Goal: Task Accomplishment & Management: Use online tool/utility

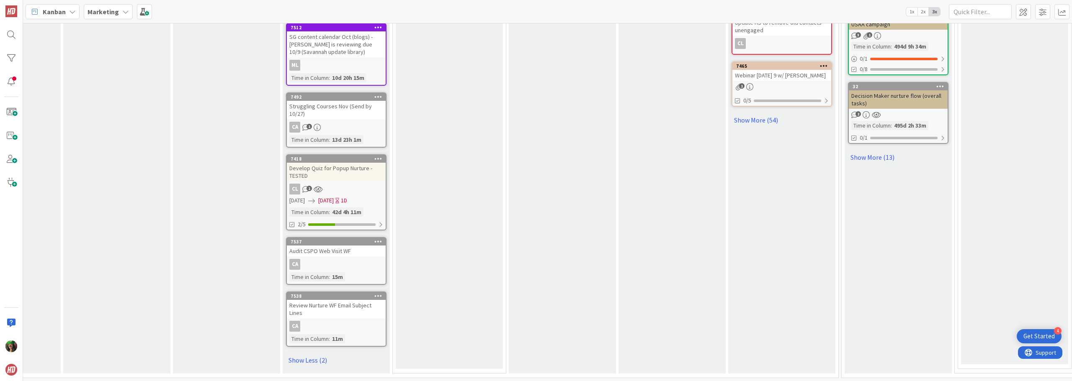
click at [112, 7] on div "Marketing" at bounding box center [108, 11] width 49 height 15
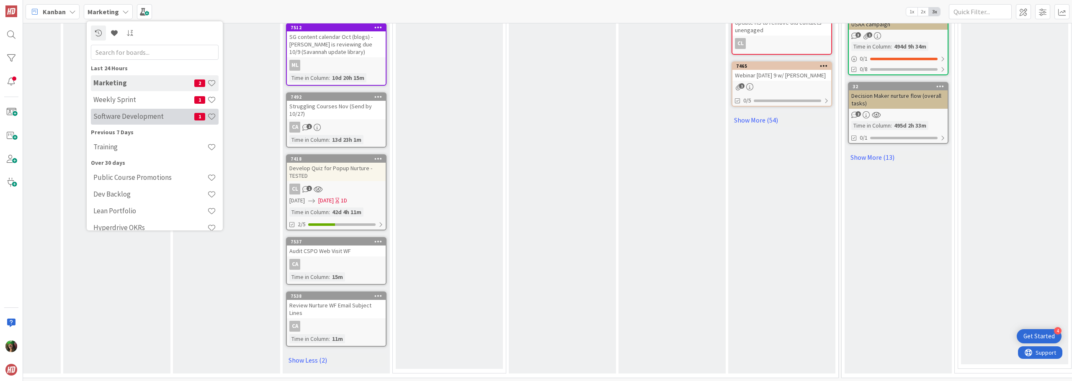
click at [131, 115] on h4 "Software Development" at bounding box center [143, 116] width 101 height 8
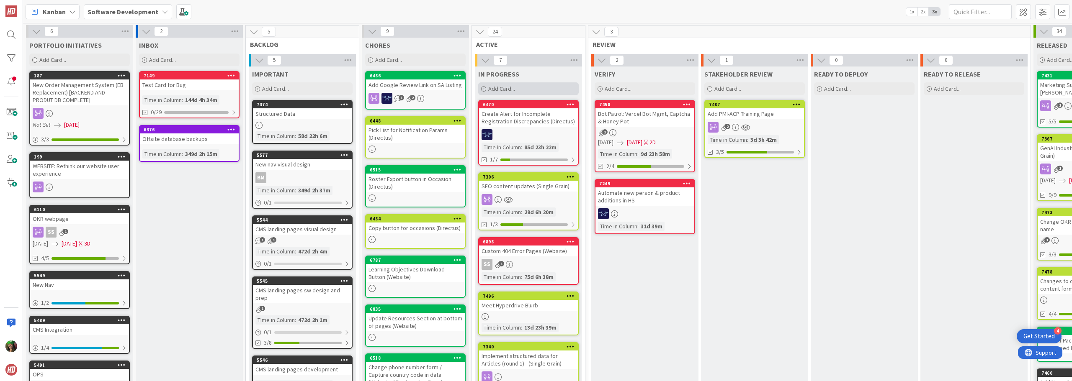
click at [497, 89] on span "Add Card..." at bounding box center [501, 89] width 27 height 8
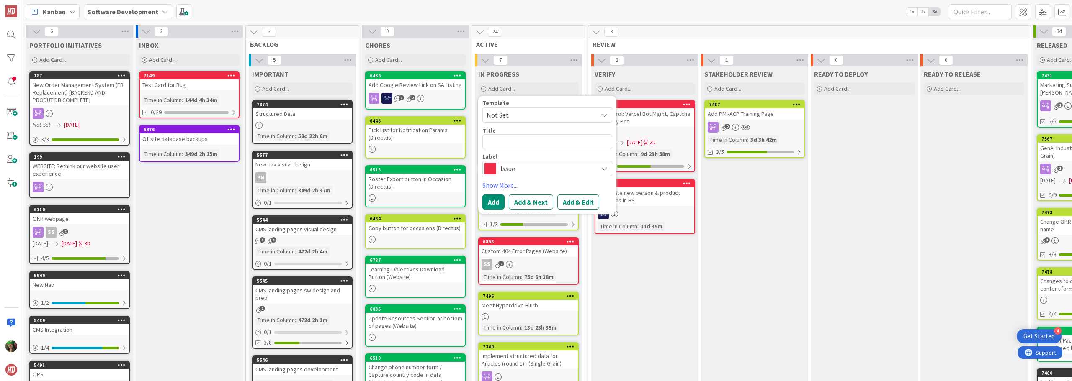
click at [545, 175] on div "Issue" at bounding box center [547, 168] width 130 height 15
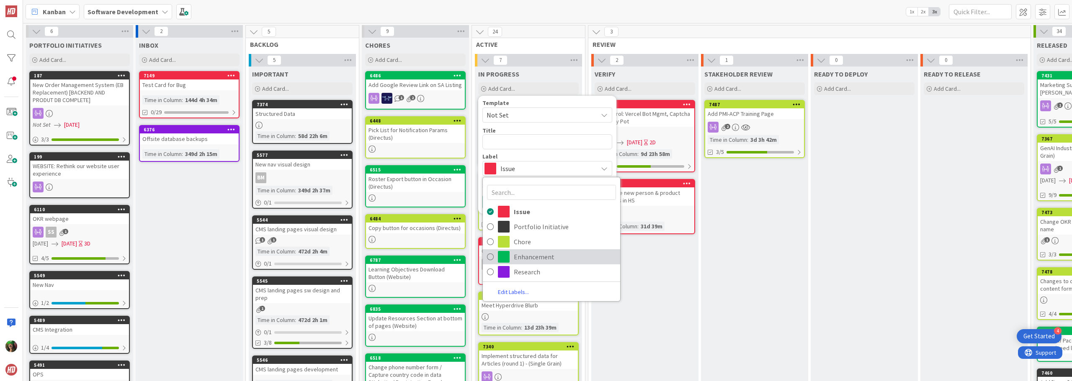
click at [543, 257] on span "Enhancement" at bounding box center [565, 257] width 102 height 13
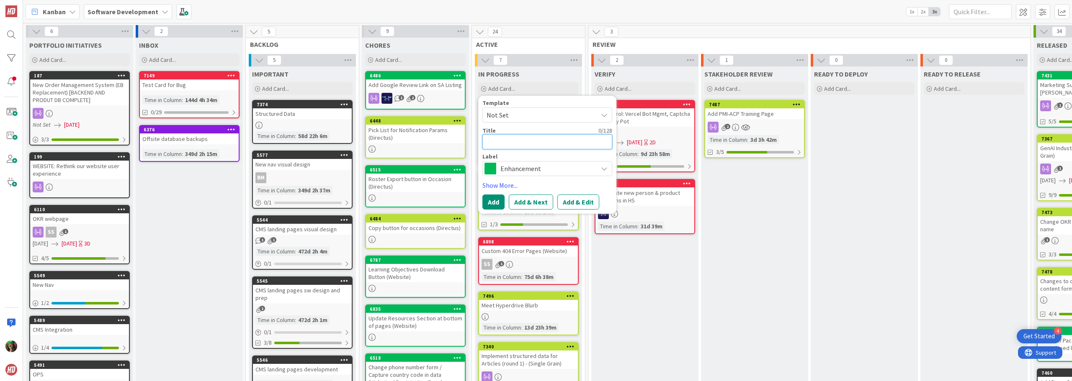
click at [516, 144] on textarea at bounding box center [547, 141] width 130 height 15
type textarea "x"
type textarea "R"
type textarea "x"
type textarea "Re"
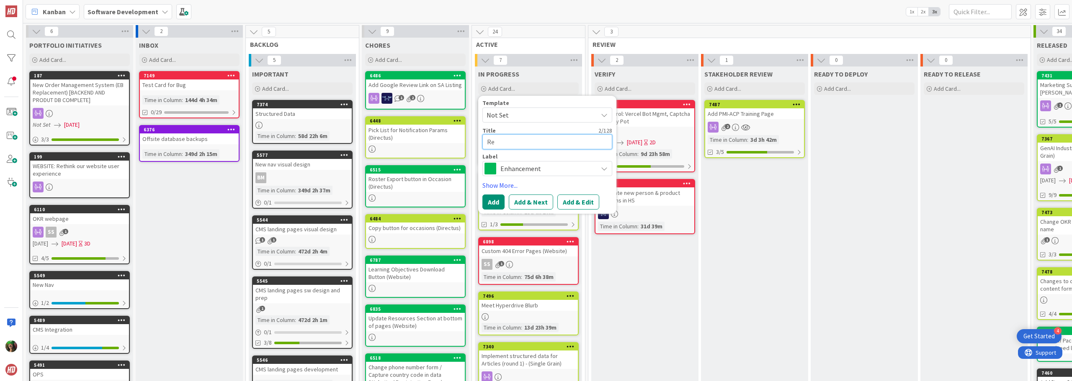
type textarea "x"
type textarea "Rev"
type textarea "x"
type textarea "Revi"
type textarea "x"
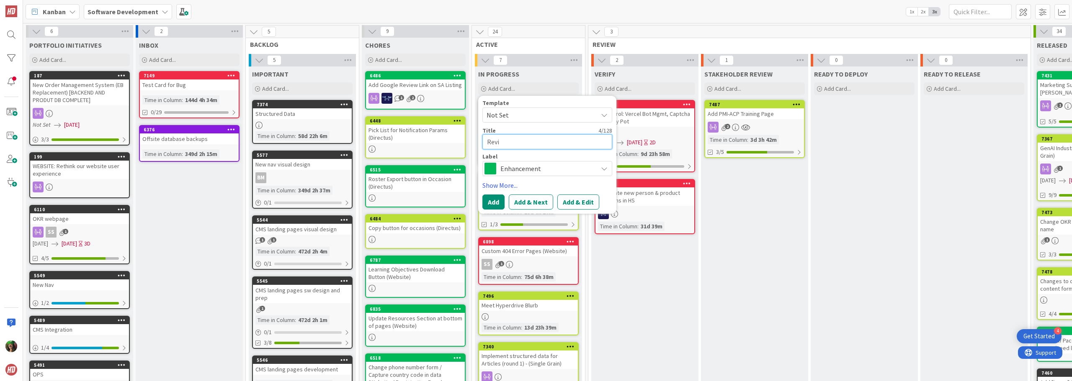
type textarea "Revie"
type textarea "x"
type textarea "Review"
type textarea "x"
type textarea "Review"
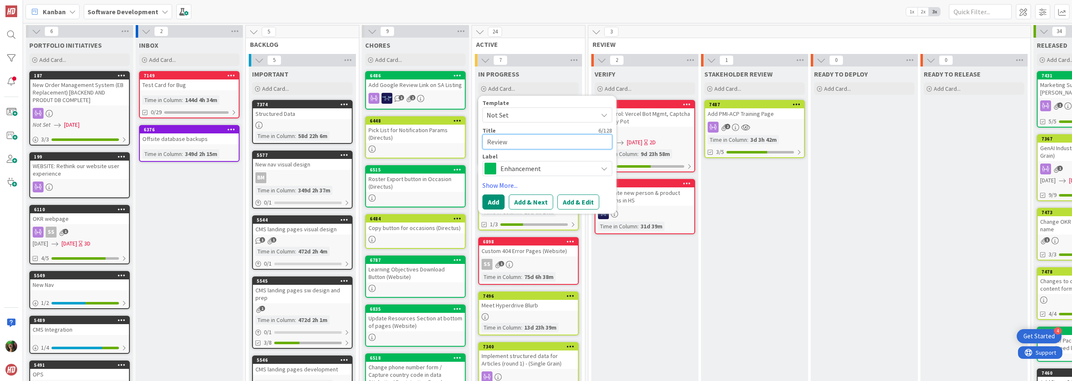
type textarea "x"
type textarea "Review b"
type textarea "x"
type textarea "Review b"
type textarea "x"
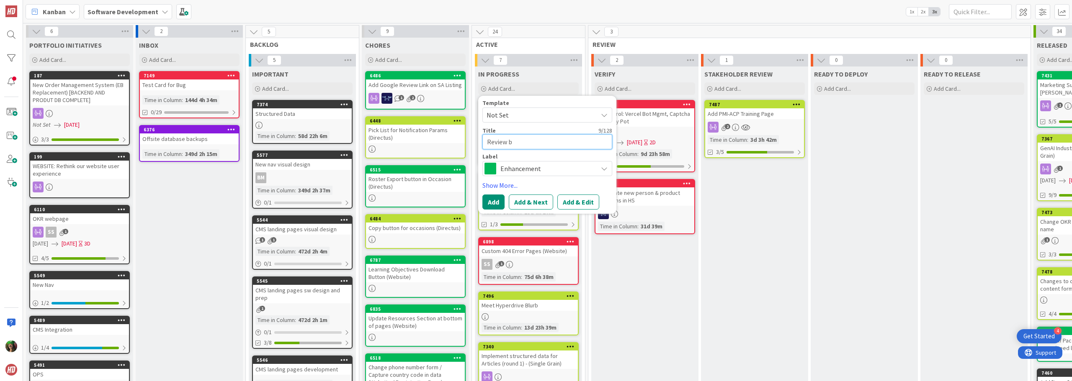
type textarea "Review b"
type textarea "x"
type textarea "Review by"
type textarea "x"
type textarea "Review by"
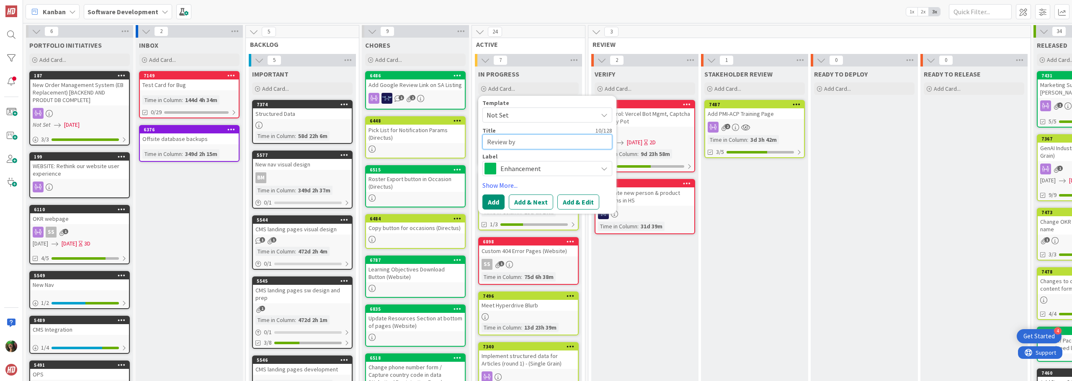
type textarea "x"
type textarea "Review by p"
type textarea "x"
type textarea "Review by pr"
type textarea "x"
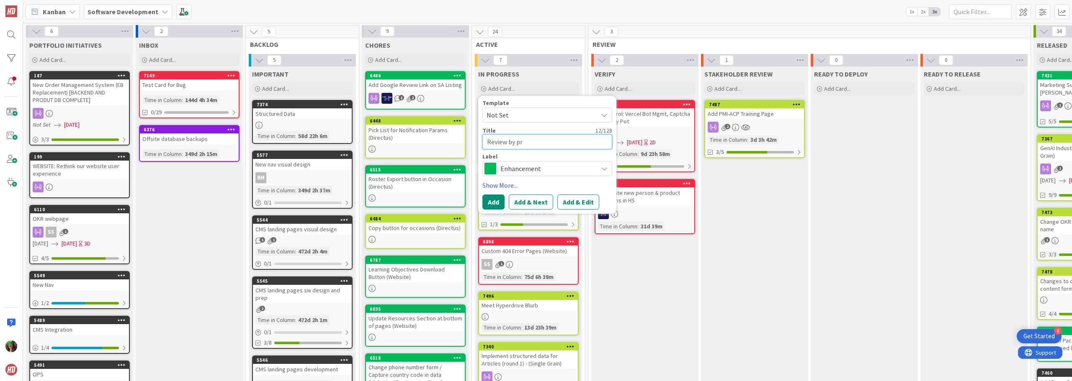
type textarea "Review by pro"
type textarea "x"
type textarea "Review by prod"
type textarea "x"
type textarea "Review by produ"
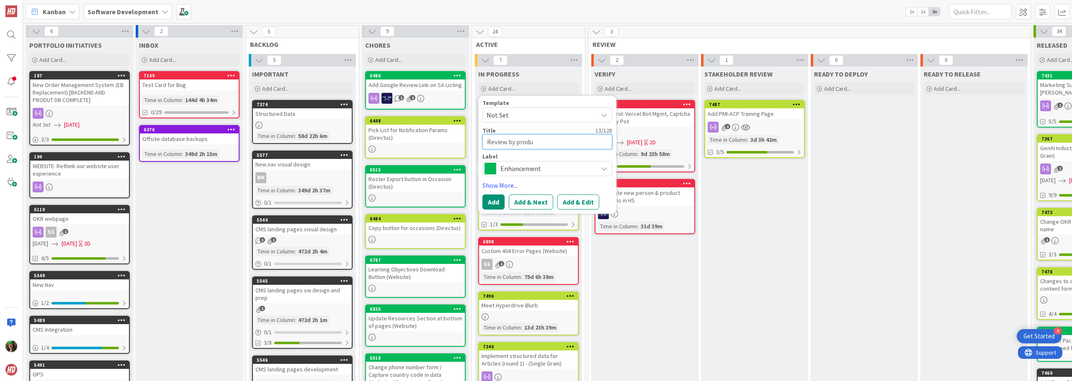
type textarea "x"
type textarea "Review by produc"
type textarea "x"
type textarea "Review by product"
type textarea "x"
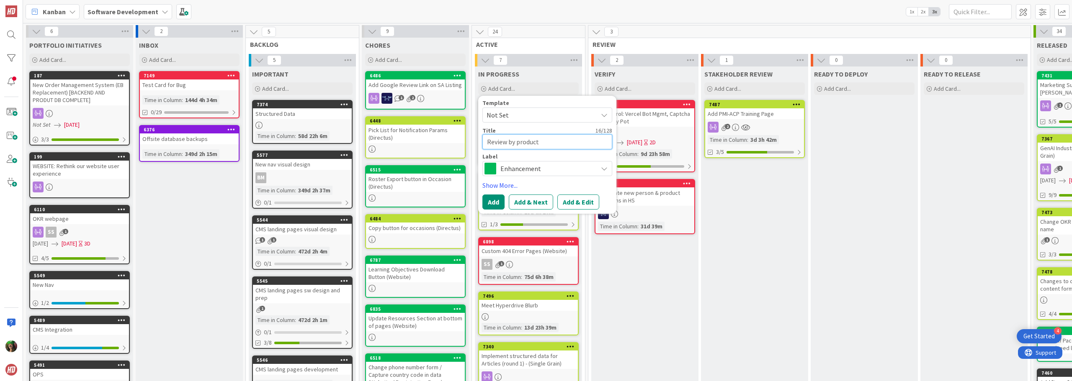
type textarea "Review by product"
type textarea "x"
type textarea "Review by product f"
type textarea "x"
type textarea "Review by product fo"
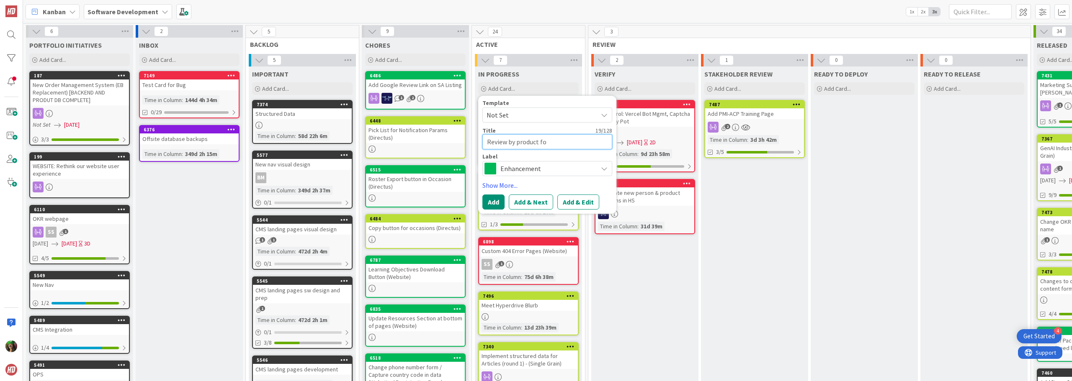
type textarea "x"
type textarea "Review by product for"
type textarea "x"
type textarea "Review by product for"
type textarea "x"
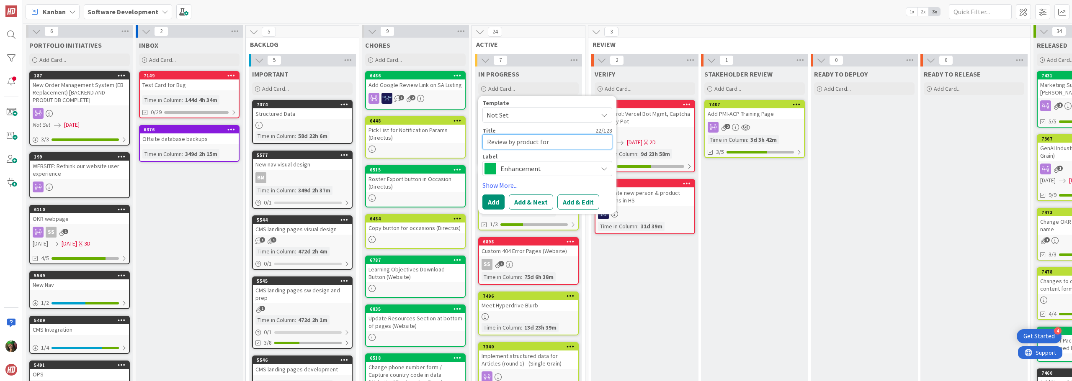
type textarea "Review by product for L"
type textarea "x"
type textarea "Review by product for La"
type textarea "x"
type textarea "Review by product for [PERSON_NAME]"
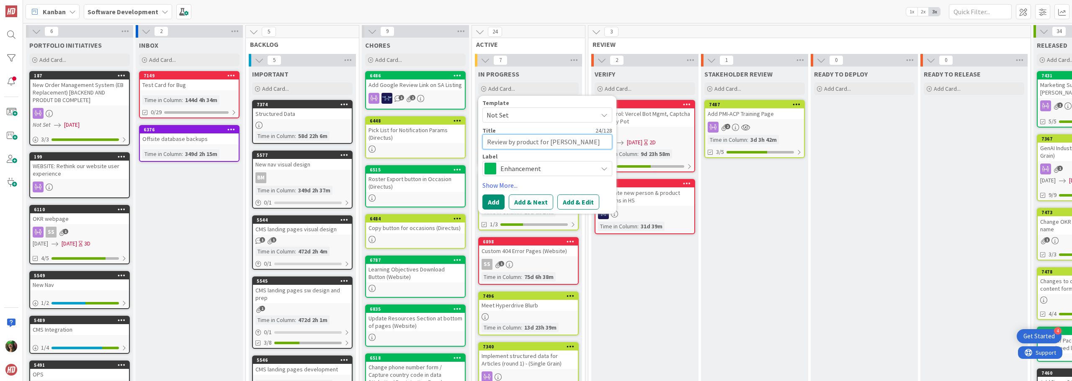
type textarea "x"
type textarea "Review by product for Land"
type textarea "x"
type textarea "Review by product for [PERSON_NAME]"
type textarea "x"
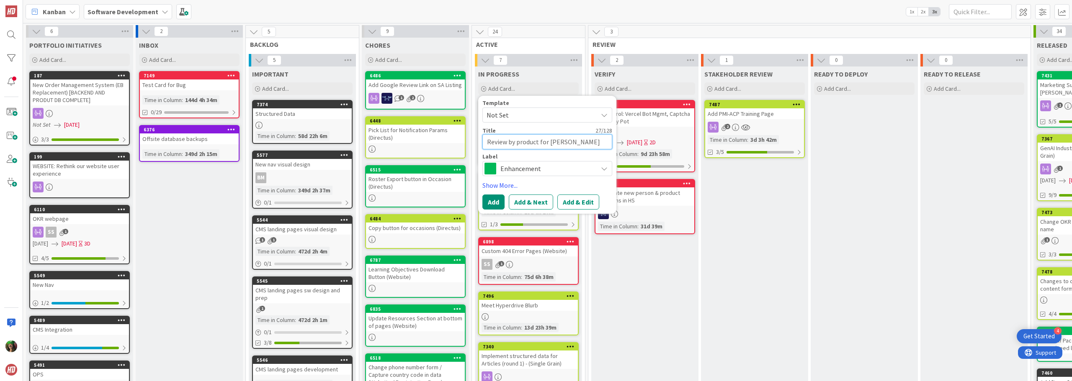
type textarea "Review by product for [PERSON_NAME]"
type textarea "x"
type textarea "Review by product for [PERSON_NAME]"
type textarea "x"
type textarea "Review by product for [PERSON_NAME]"
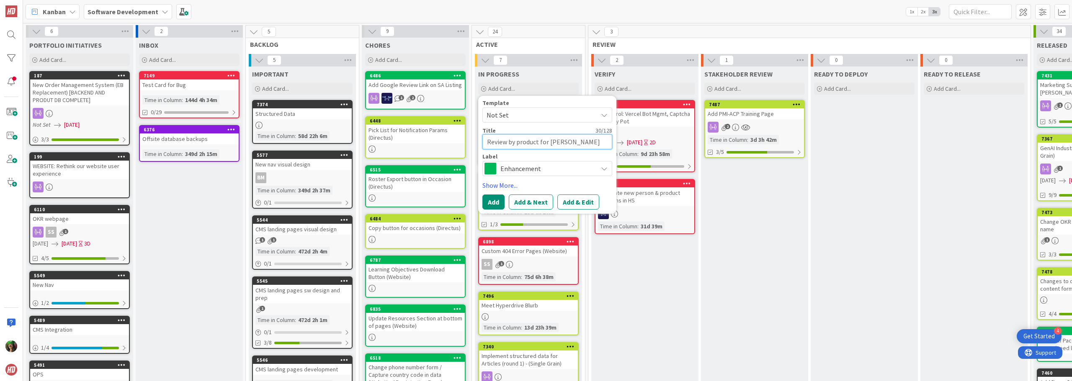
type textarea "x"
type textarea "Review by product for [PERSON_NAME]"
type textarea "x"
type textarea "Review by product for [PERSON_NAME]"
type textarea "x"
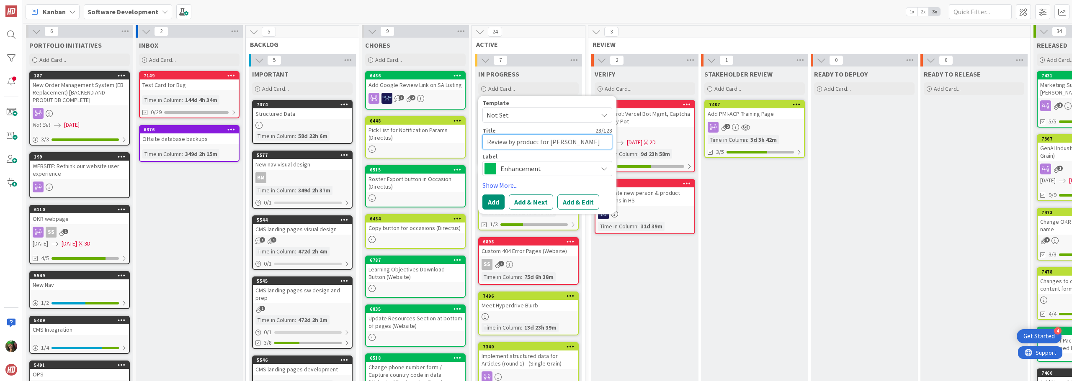
type textarea "Review by product for Landing"
type textarea "x"
type textarea "Review by product for Landing"
type textarea "x"
type textarea "Review by product for Landing P"
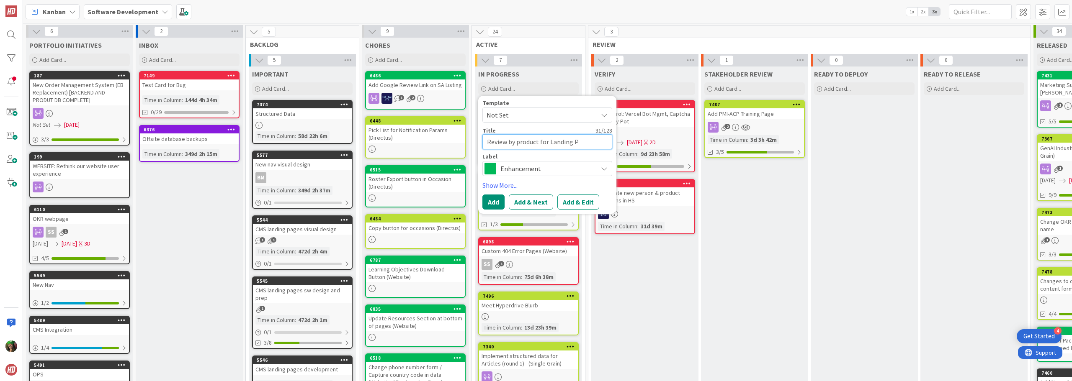
type textarea "x"
type textarea "Review by product for Landing Pg"
type textarea "x"
type textarea "Review by product for Landing P"
type textarea "x"
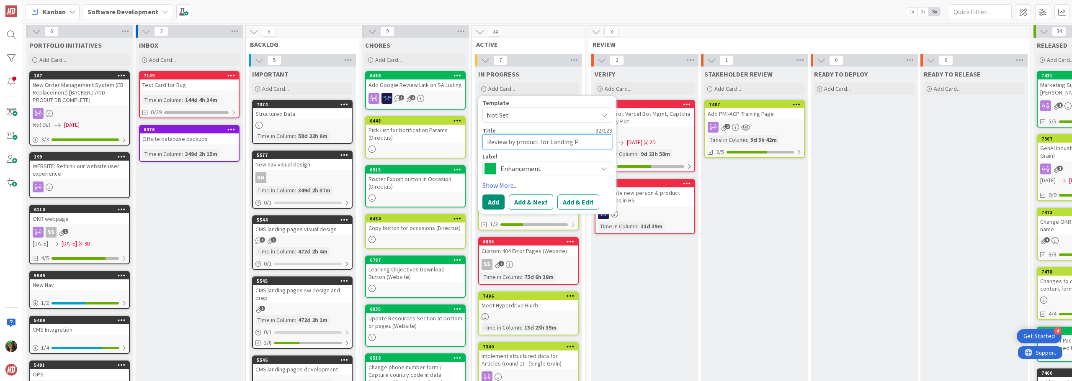
type textarea "Review by product for Landing Pa"
type textarea "x"
type textarea "Review by product for Landing Pag"
type textarea "x"
type textarea "Review by product for Landing Page"
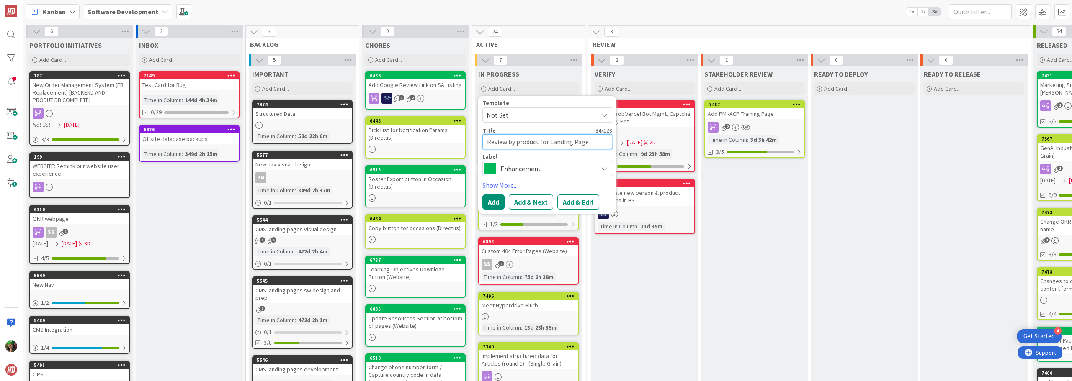
type textarea "x"
type textarea "Review by product for Landing Pages"
click at [576, 197] on button "Add & Edit" at bounding box center [578, 202] width 42 height 15
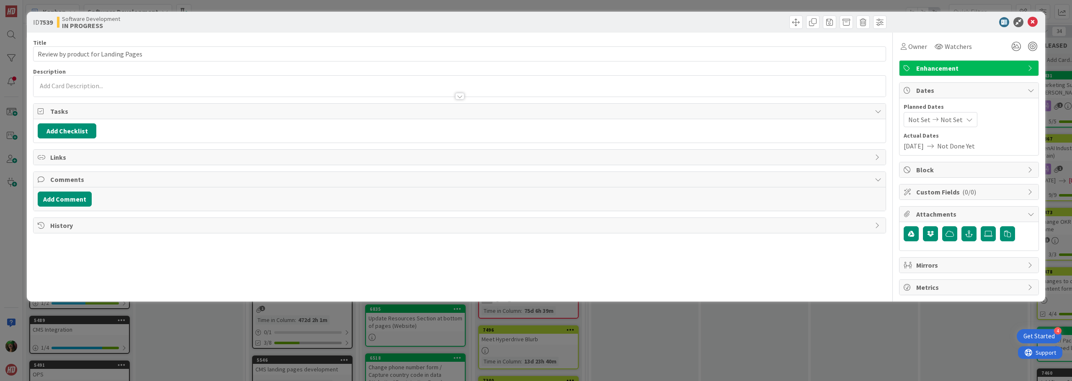
click at [332, 86] on div at bounding box center [459, 86] width 852 height 21
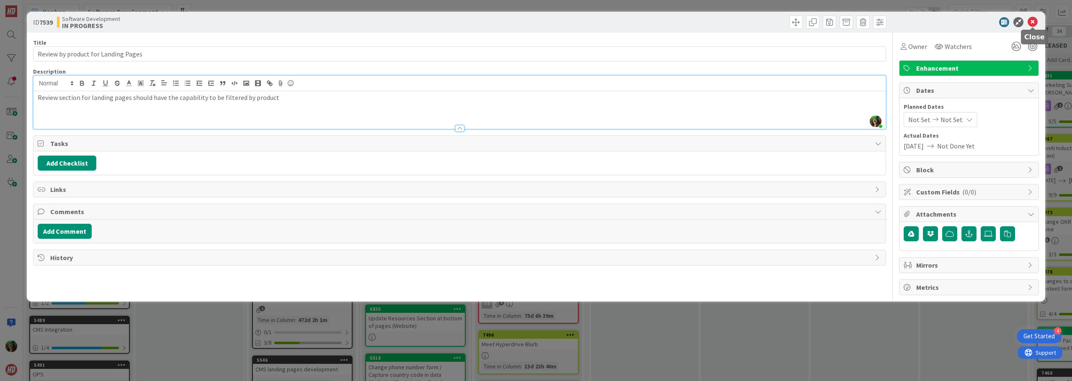
click at [1034, 17] on icon at bounding box center [1033, 22] width 10 height 10
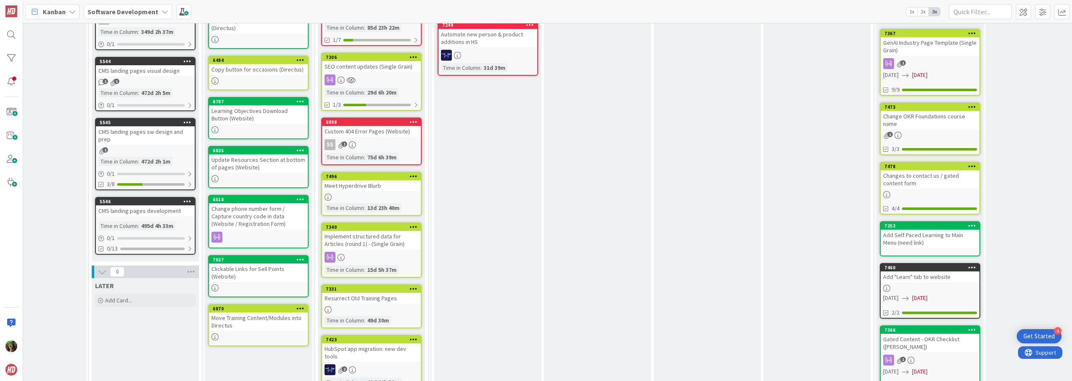
scroll to position [167, 157]
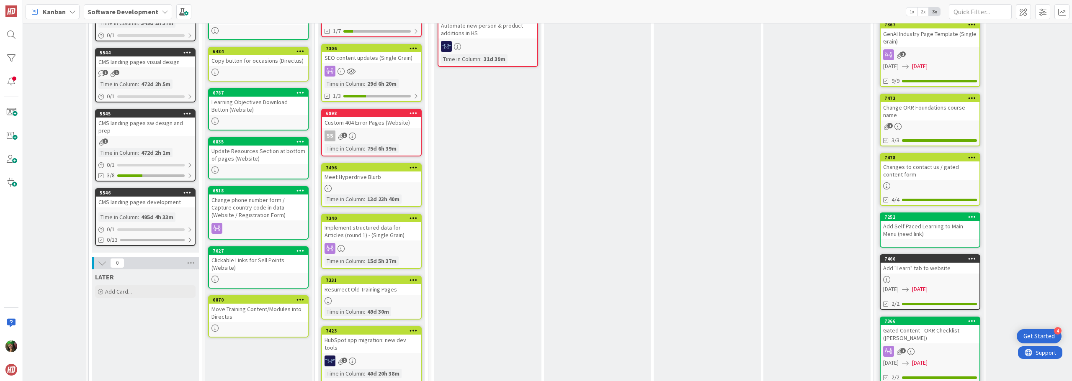
click at [376, 296] on div "7331 Resurrect Old Training Pages Time in [GEOGRAPHIC_DATA] : 49d 30m" at bounding box center [371, 298] width 100 height 44
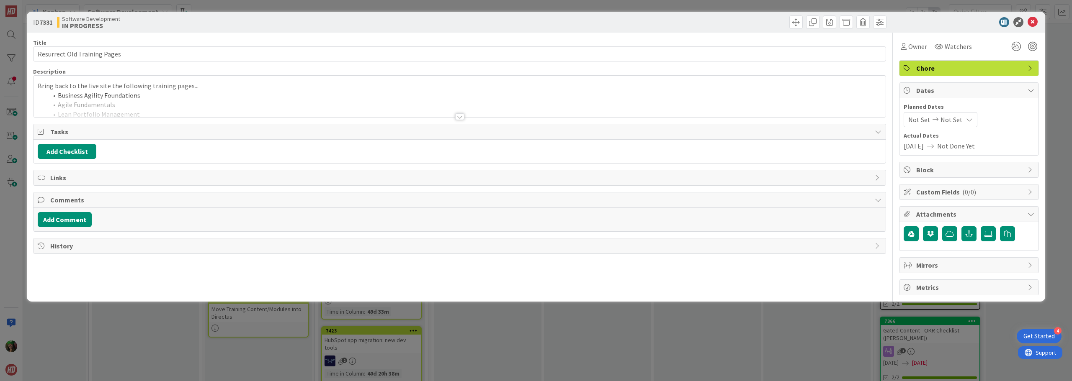
click at [224, 107] on div at bounding box center [459, 106] width 852 height 21
